Goal: Transaction & Acquisition: Register for event/course

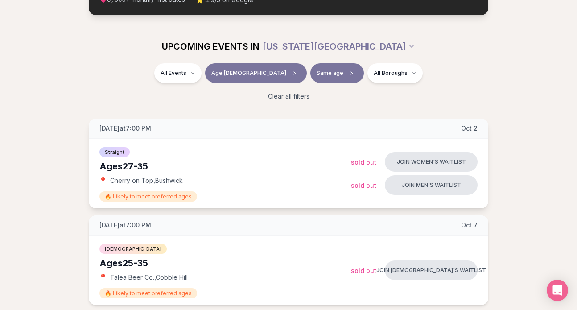
scroll to position [81, 0]
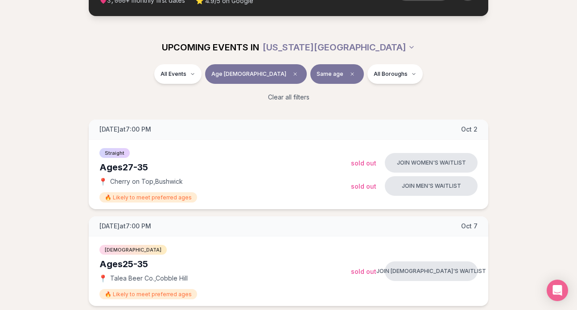
click at [257, 71] on span "Age [DEMOGRAPHIC_DATA]" at bounding box center [248, 73] width 75 height 7
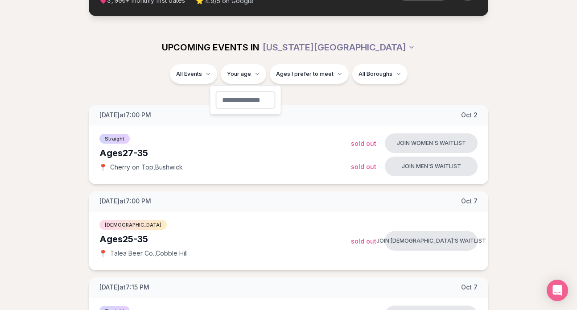
type input "**"
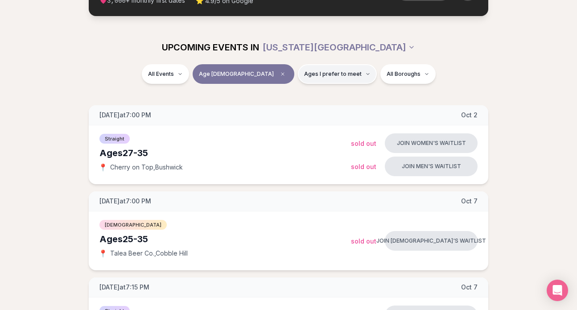
click at [308, 73] on span "Ages I prefer to meet" at bounding box center [332, 73] width 57 height 7
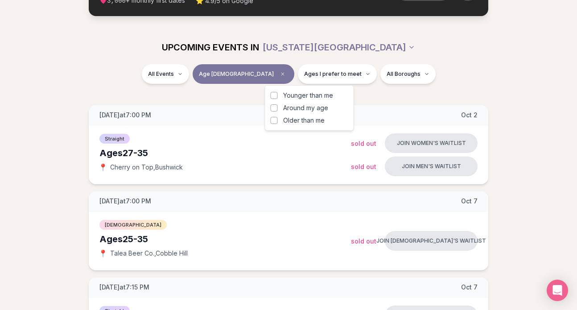
click at [301, 97] on span "Younger than me" at bounding box center [308, 95] width 50 height 9
click at [278, 97] on button "Younger than me" at bounding box center [273, 95] width 7 height 7
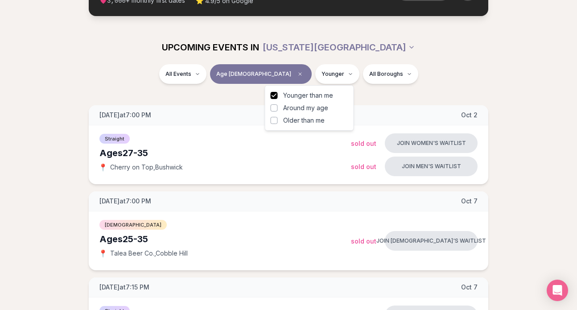
click at [284, 112] on span "Around my age" at bounding box center [305, 107] width 45 height 9
click at [278, 111] on button "Around my age" at bounding box center [273, 107] width 7 height 7
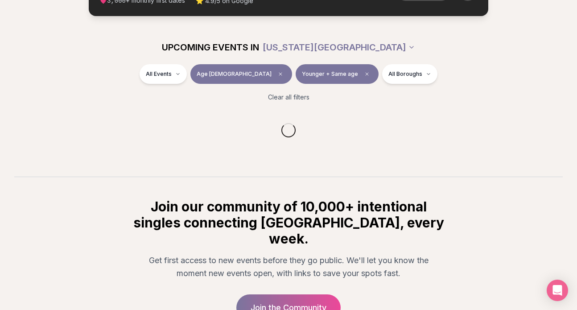
click at [398, 104] on section "UPCOMING EVENTS IN [US_STATE][GEOGRAPHIC_DATA] All Events Age [DEMOGRAPHIC_DATA…" at bounding box center [288, 103] width 577 height 146
